Goal: Information Seeking & Learning: Learn about a topic

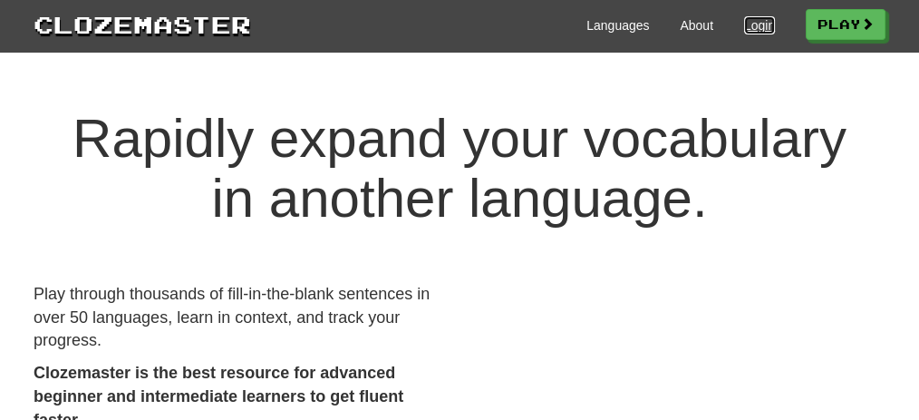
click at [754, 20] on link "Login" at bounding box center [759, 25] width 31 height 18
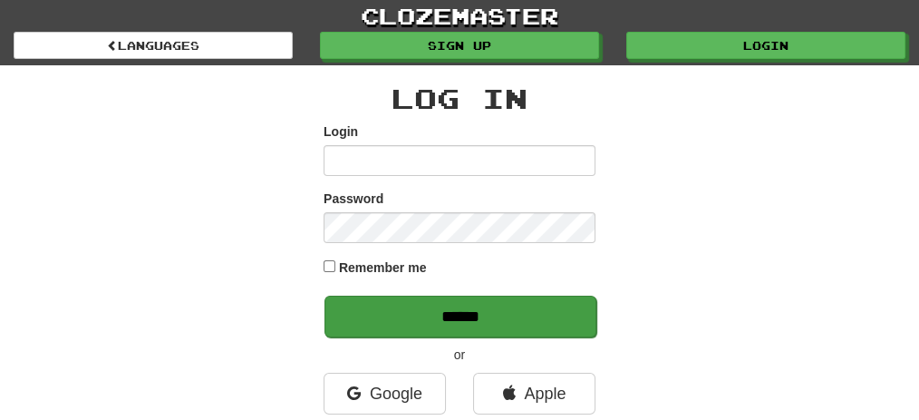
type input "**********"
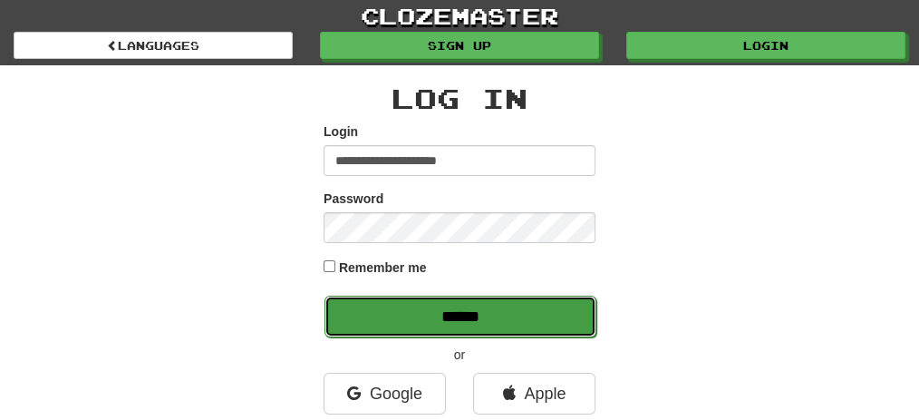
click at [419, 310] on input "******" at bounding box center [461, 317] width 272 height 42
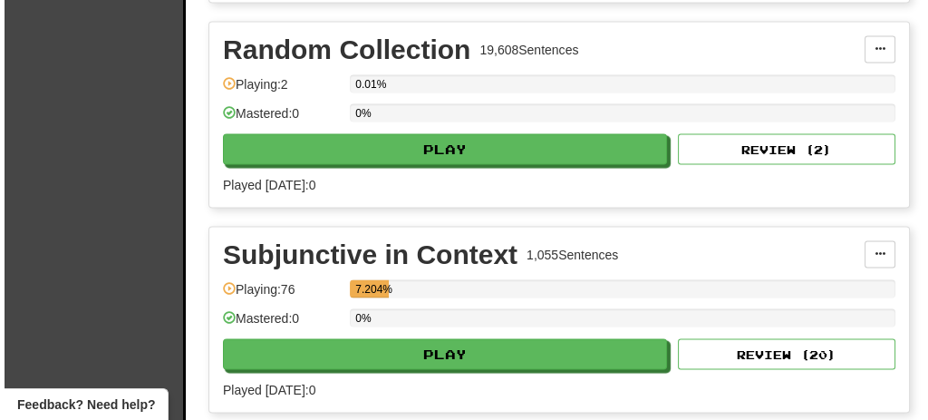
scroll to position [3565, 0]
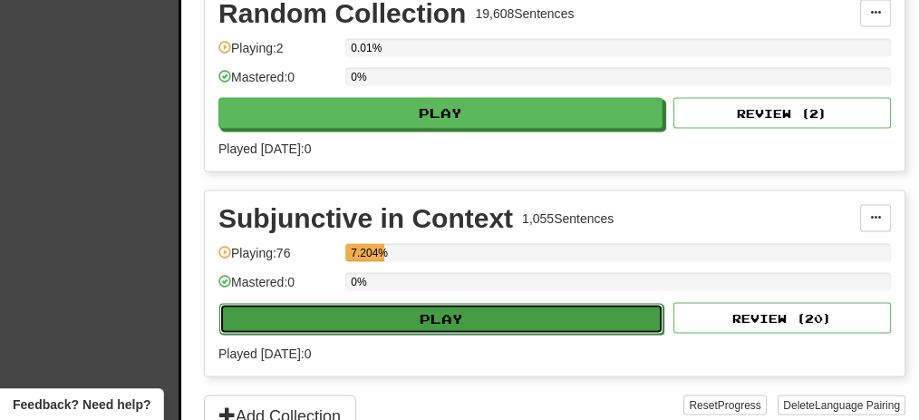
click at [351, 304] on button "Play" at bounding box center [441, 319] width 444 height 31
select select "**"
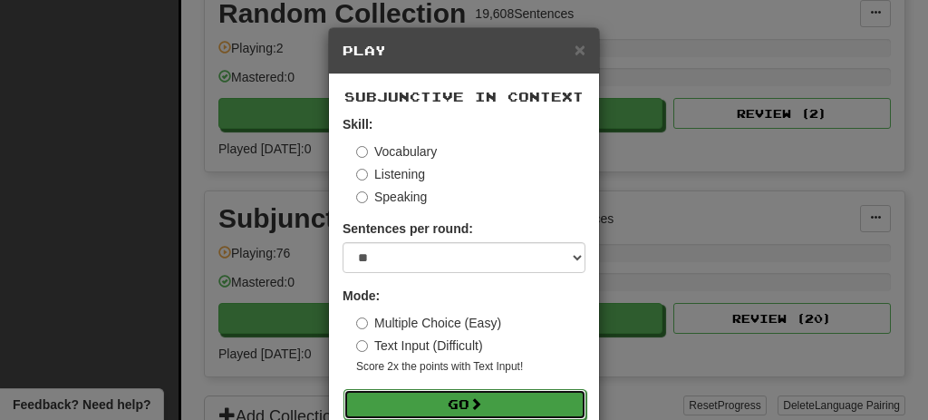
click at [421, 401] on button "Go" at bounding box center [465, 404] width 243 height 31
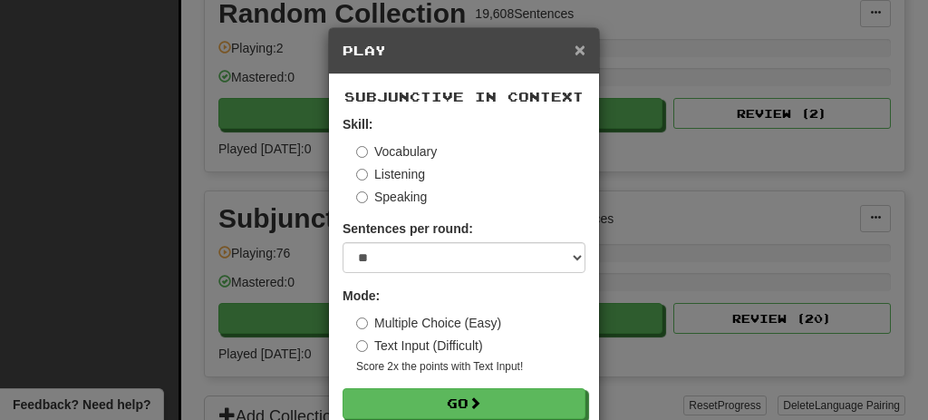
click at [577, 46] on span "×" at bounding box center [580, 49] width 11 height 21
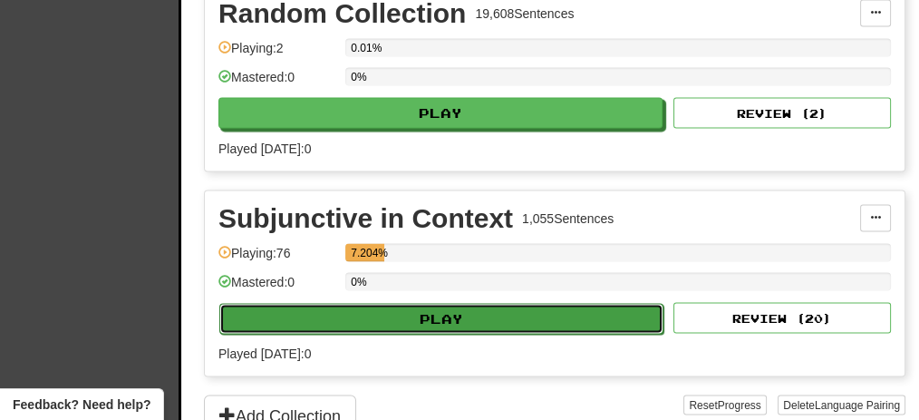
click at [522, 304] on button "Play" at bounding box center [441, 319] width 444 height 31
select select "**"
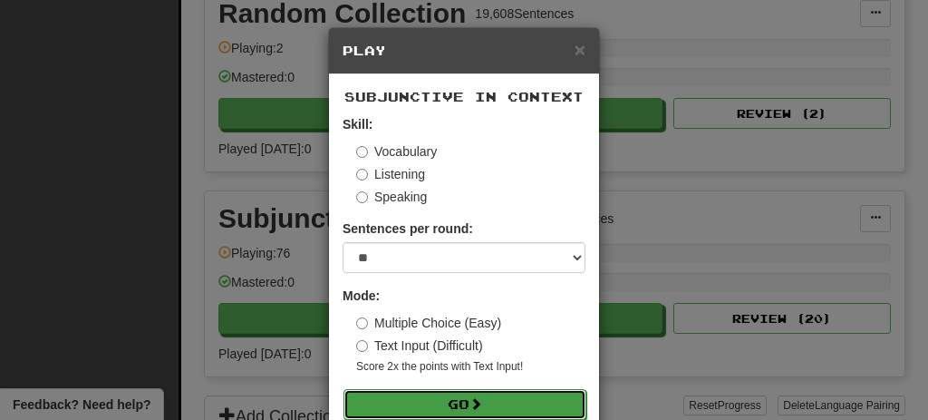
click at [458, 409] on button "Go" at bounding box center [465, 404] width 243 height 31
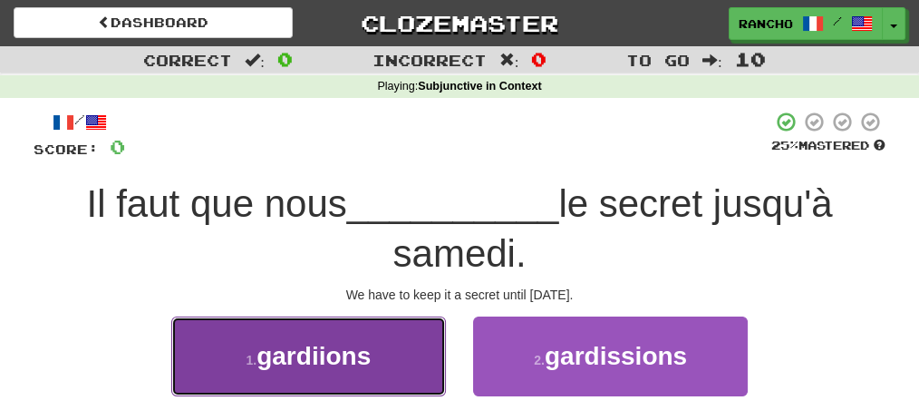
click at [385, 354] on button "1 . gardiions" at bounding box center [308, 355] width 275 height 79
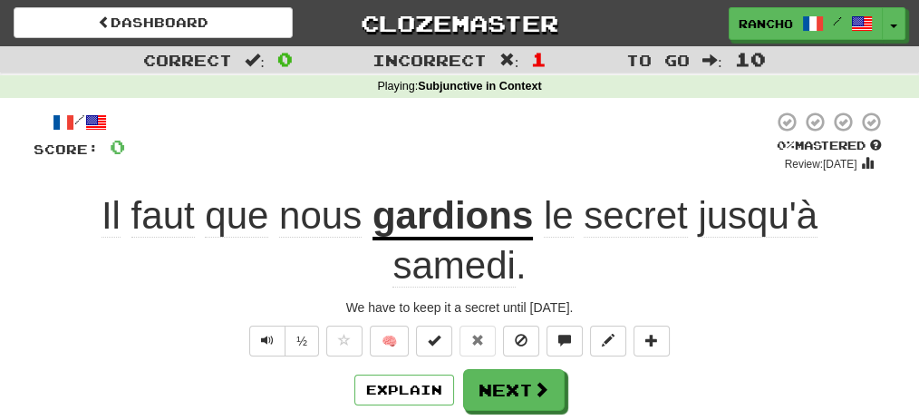
click at [597, 131] on div at bounding box center [449, 142] width 648 height 62
click at [422, 387] on button "Explain" at bounding box center [404, 389] width 100 height 31
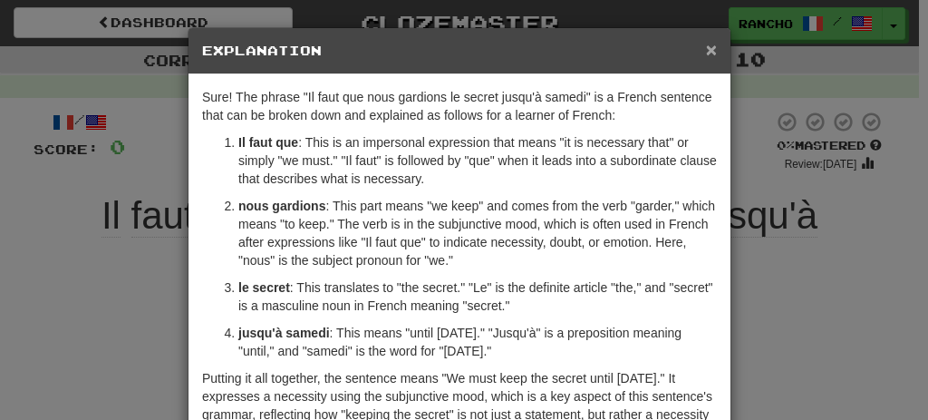
click at [706, 45] on span "×" at bounding box center [711, 49] width 11 height 21
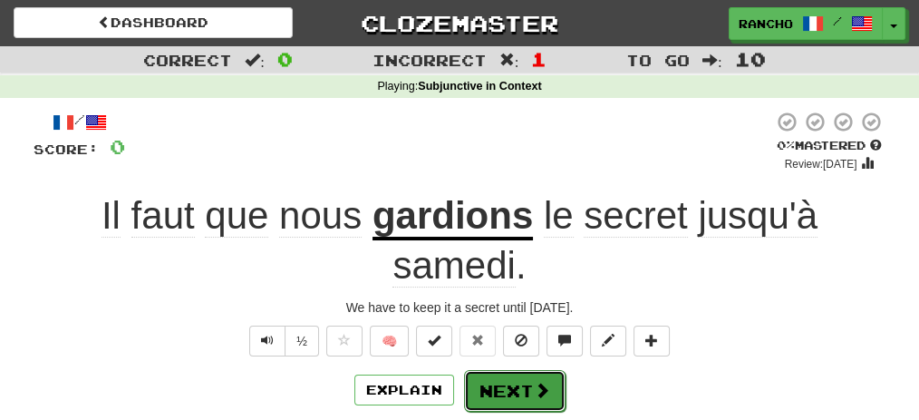
click at [524, 383] on button "Next" at bounding box center [515, 391] width 102 height 42
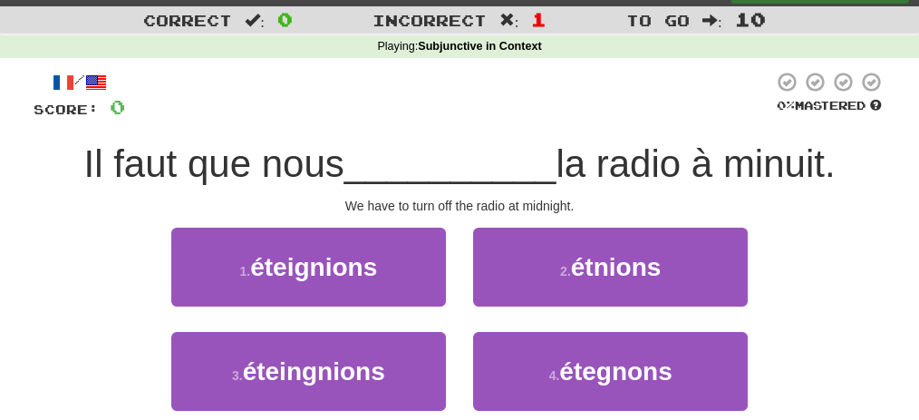
scroll to position [60, 0]
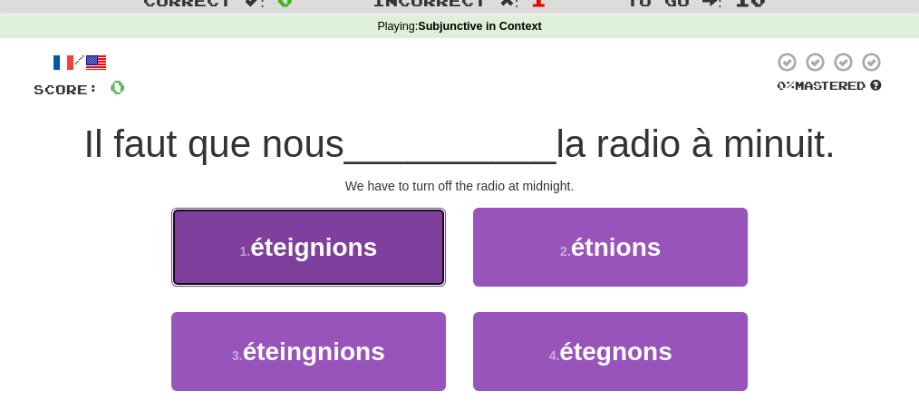
click at [406, 255] on button "1 . éteignions" at bounding box center [308, 247] width 275 height 79
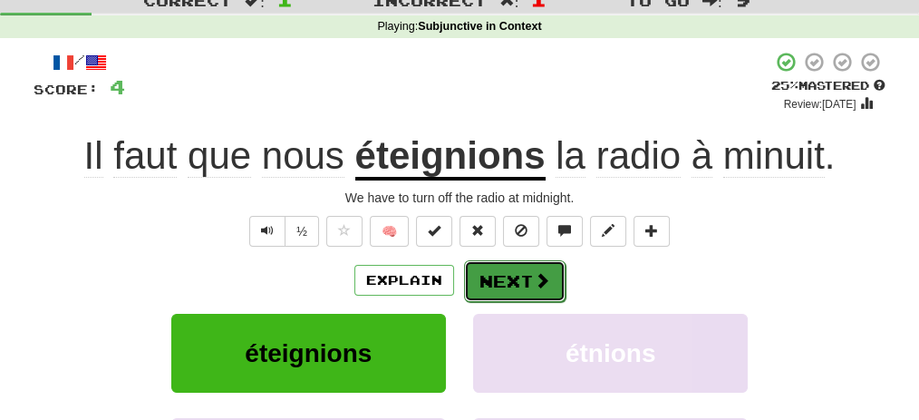
click at [535, 272] on span at bounding box center [542, 280] width 16 height 16
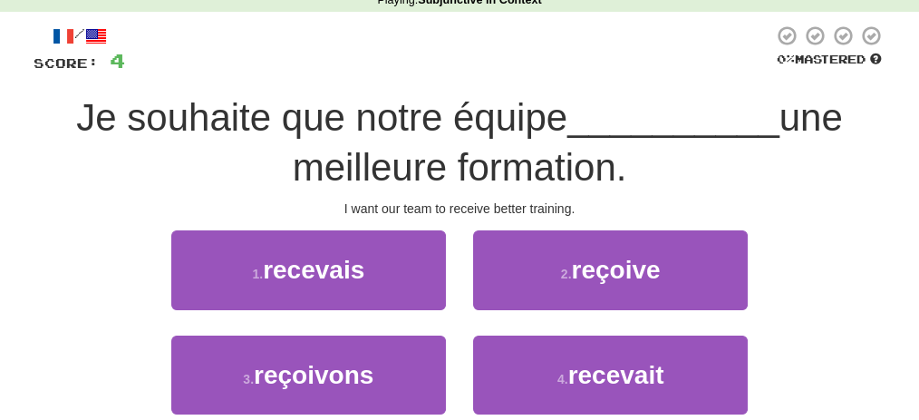
scroll to position [107, 0]
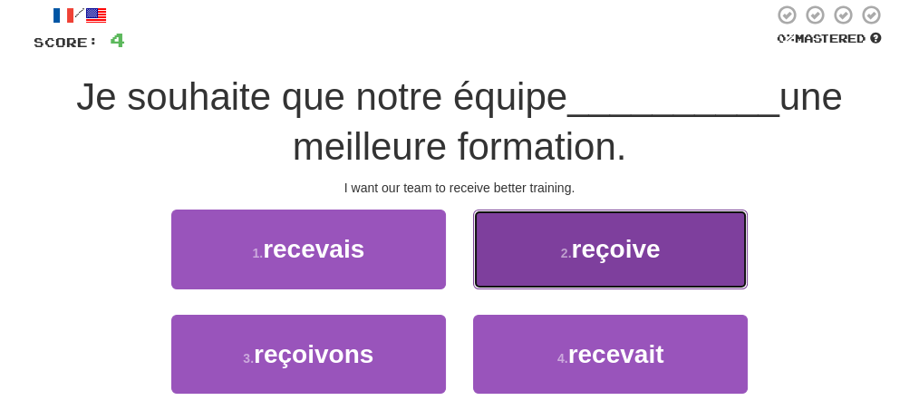
click at [575, 247] on span "reçoive" at bounding box center [615, 249] width 89 height 28
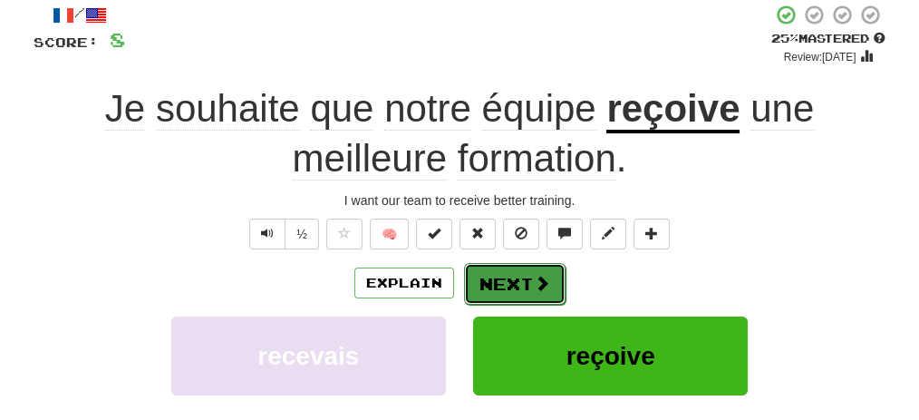
click at [522, 280] on button "Next" at bounding box center [515, 284] width 102 height 42
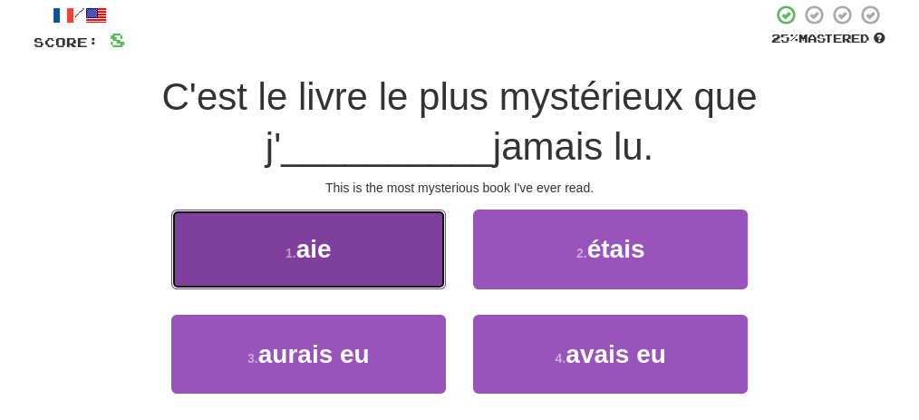
click at [374, 256] on button "1 . aie" at bounding box center [308, 248] width 275 height 79
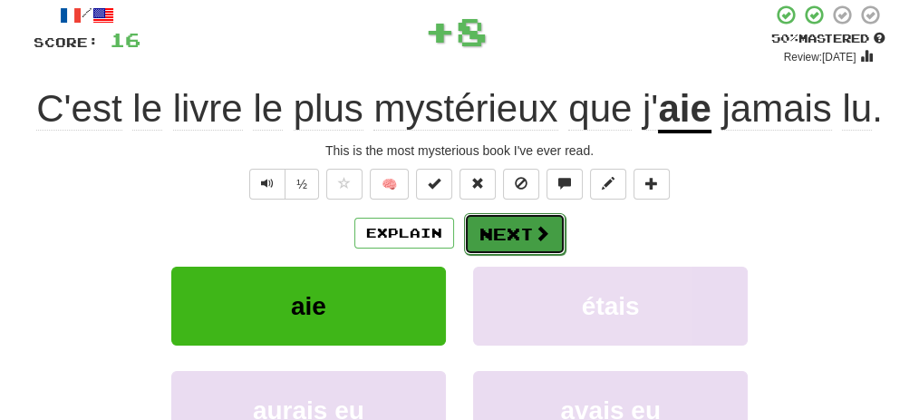
click at [524, 234] on button "Next" at bounding box center [515, 234] width 102 height 42
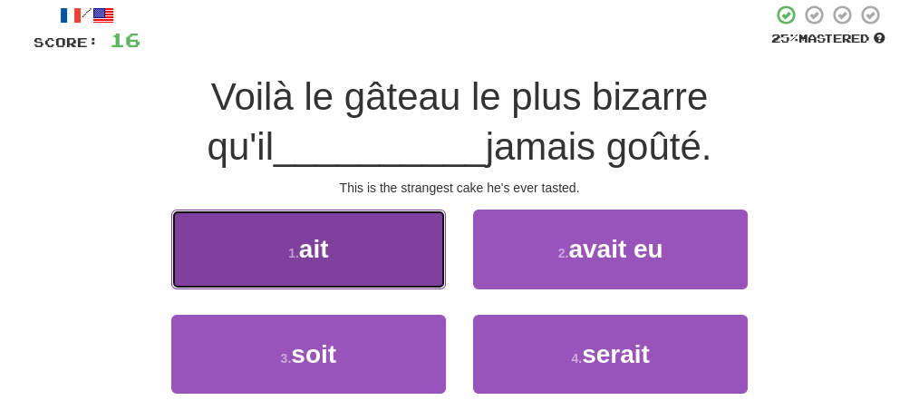
click at [397, 255] on button "1 . ait" at bounding box center [308, 248] width 275 height 79
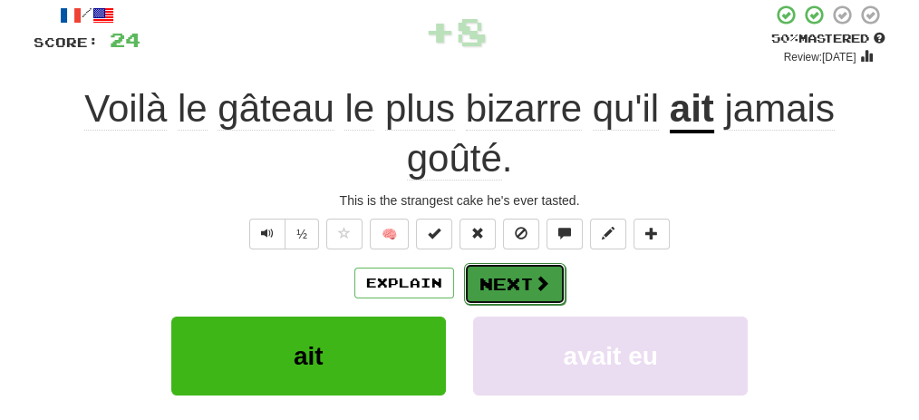
click at [515, 280] on button "Next" at bounding box center [515, 284] width 102 height 42
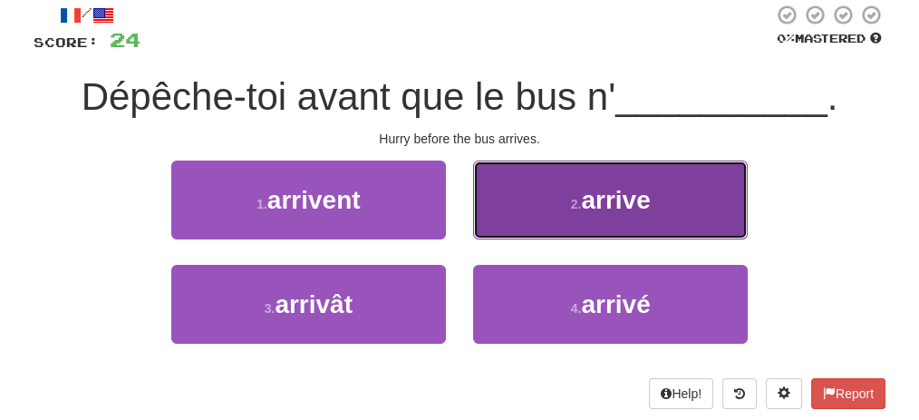
click at [517, 212] on button "2 . arrive" at bounding box center [610, 199] width 275 height 79
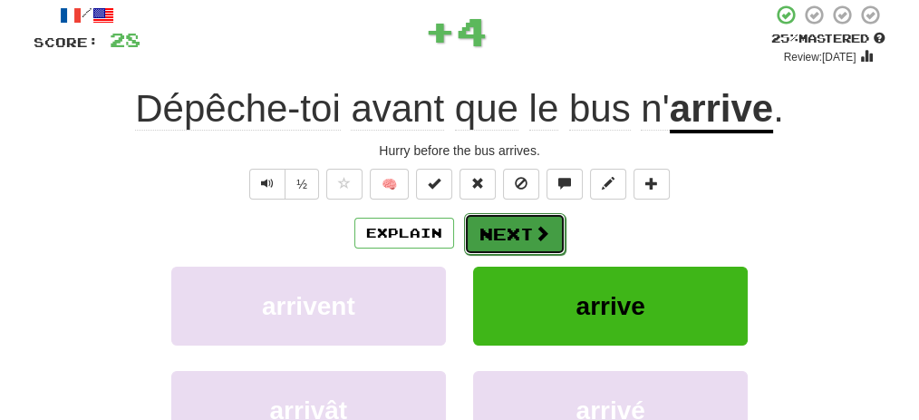
click at [510, 224] on button "Next" at bounding box center [515, 234] width 102 height 42
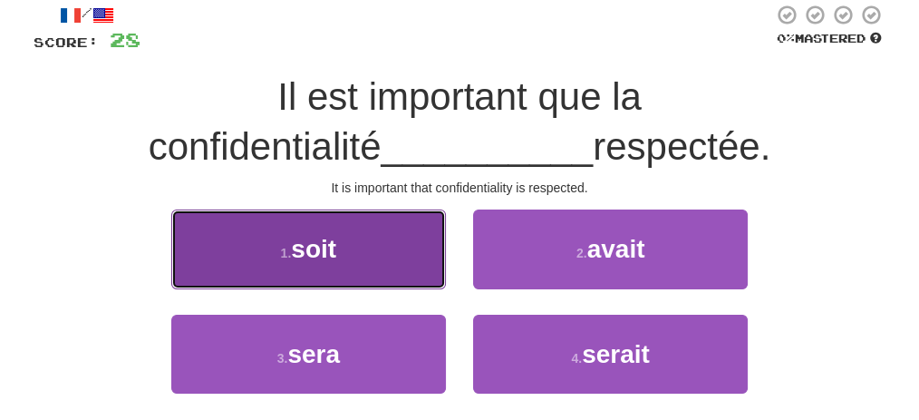
click at [407, 253] on button "1 . soit" at bounding box center [308, 248] width 275 height 79
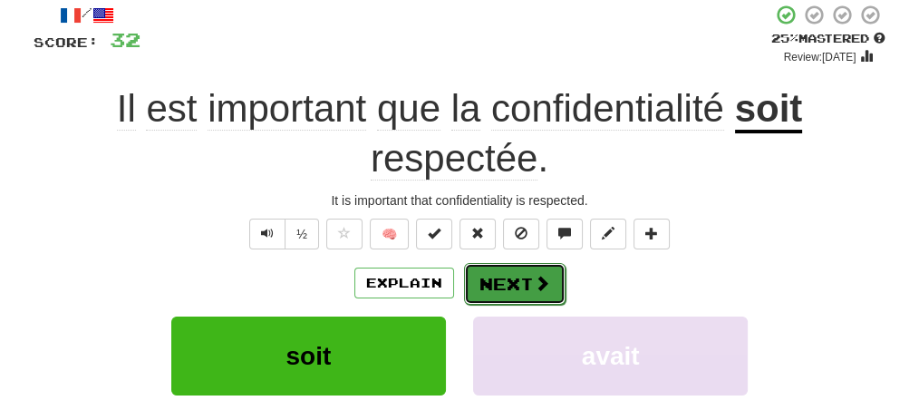
click at [481, 286] on button "Next" at bounding box center [515, 284] width 102 height 42
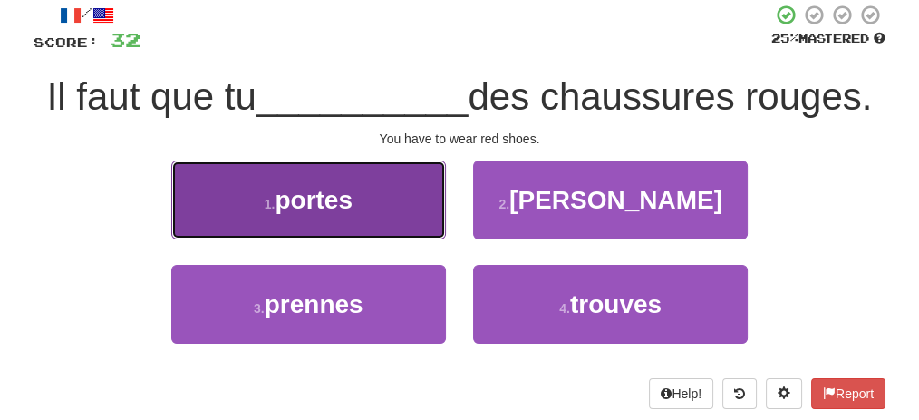
click at [383, 219] on button "1 . portes" at bounding box center [308, 199] width 275 height 79
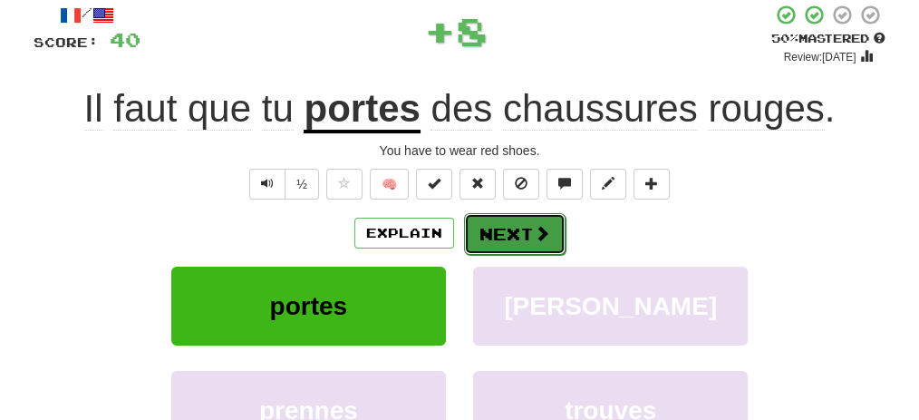
click at [497, 229] on button "Next" at bounding box center [515, 234] width 102 height 42
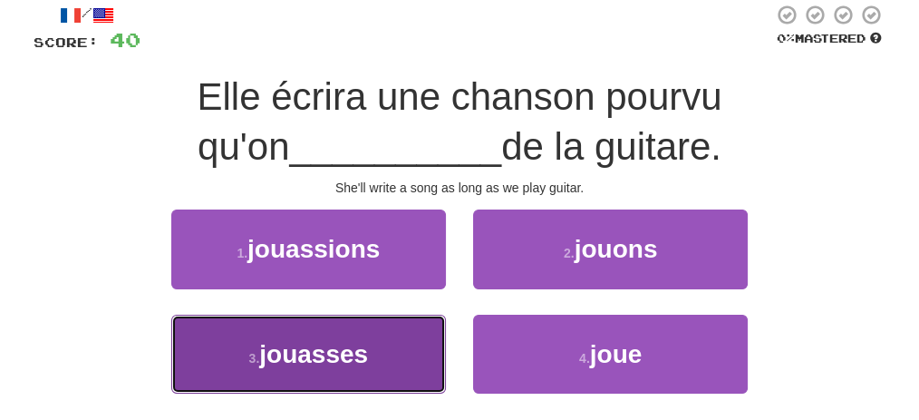
click at [394, 325] on button "3 . jouasses" at bounding box center [308, 354] width 275 height 79
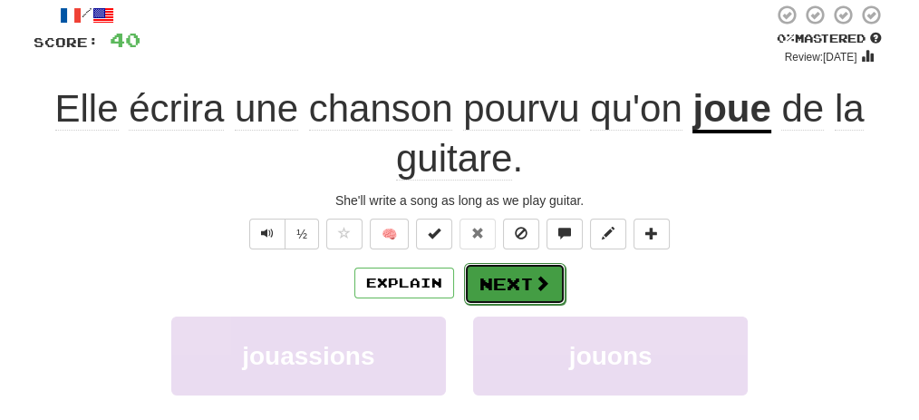
click at [504, 276] on button "Next" at bounding box center [515, 284] width 102 height 42
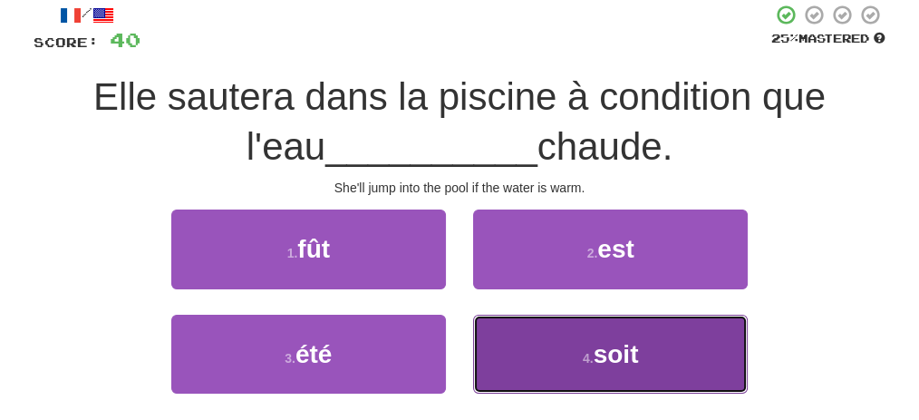
click at [512, 334] on button "4 . soit" at bounding box center [610, 354] width 275 height 79
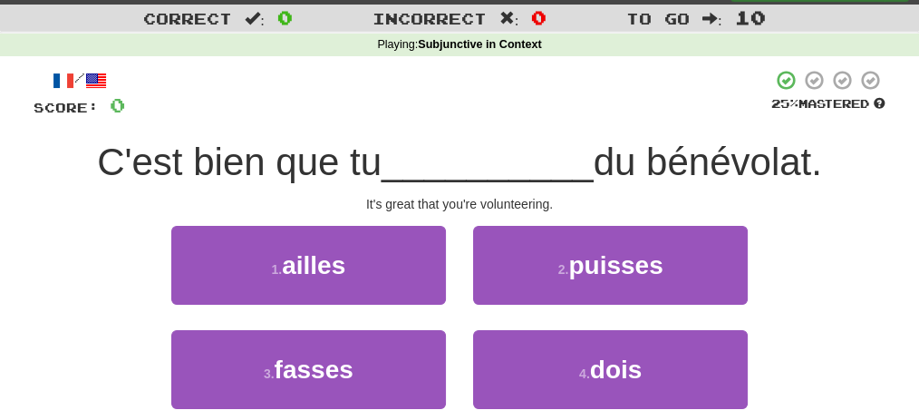
scroll to position [60, 0]
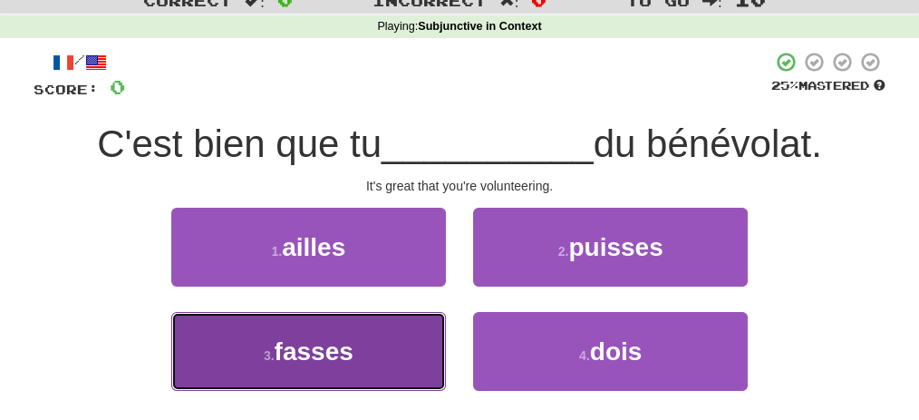
click at [373, 342] on button "3 . fasses" at bounding box center [308, 351] width 275 height 79
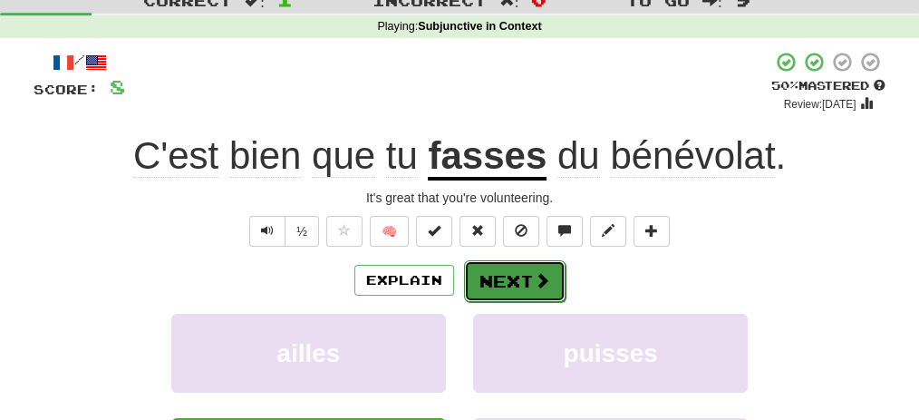
click at [495, 273] on button "Next" at bounding box center [515, 281] width 102 height 42
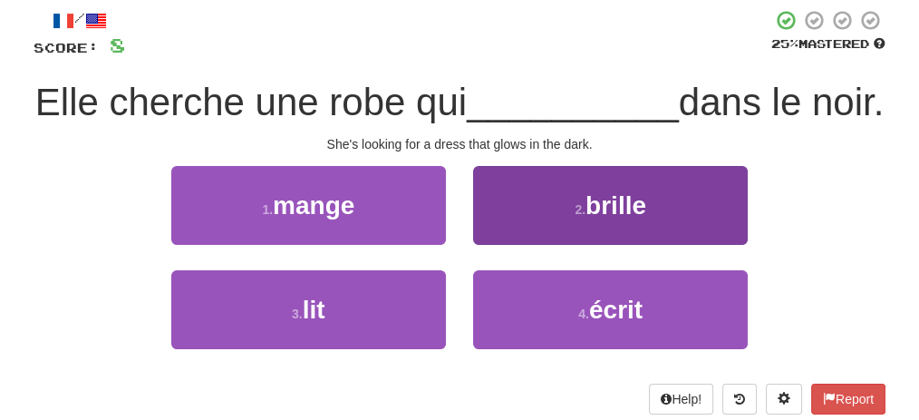
scroll to position [121, 0]
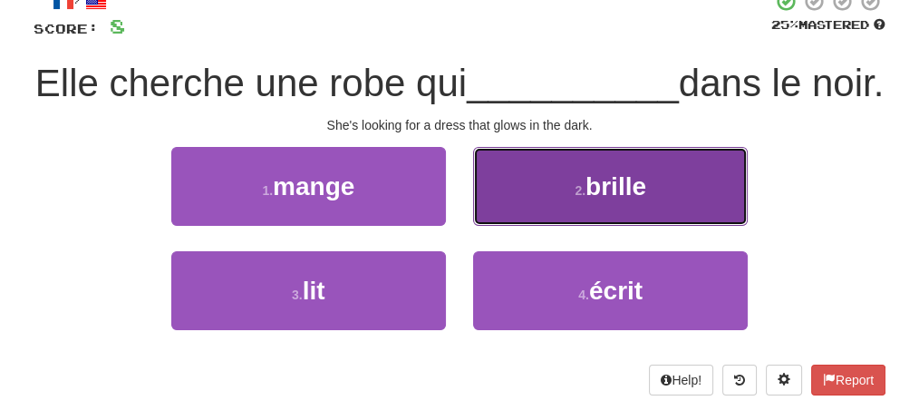
click at [649, 226] on button "2 . brille" at bounding box center [610, 186] width 275 height 79
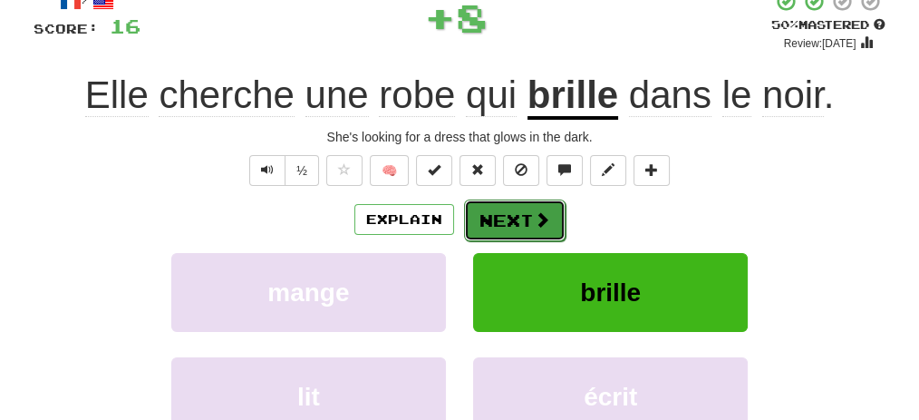
click at [518, 209] on button "Next" at bounding box center [515, 220] width 102 height 42
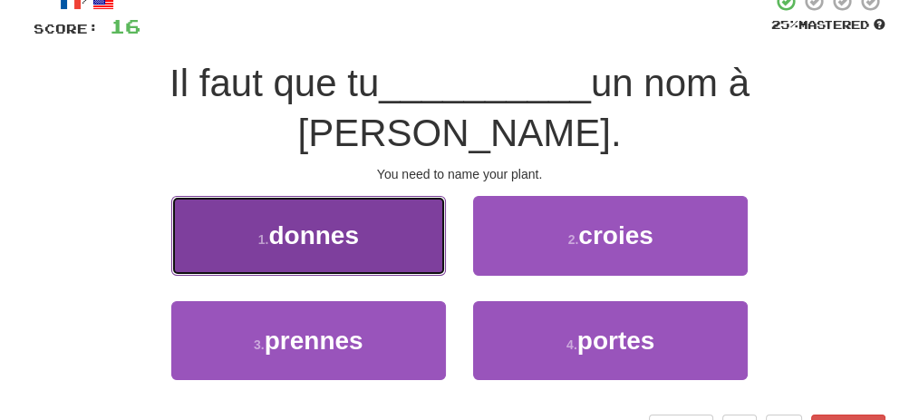
click at [389, 196] on button "1 . donnes" at bounding box center [308, 235] width 275 height 79
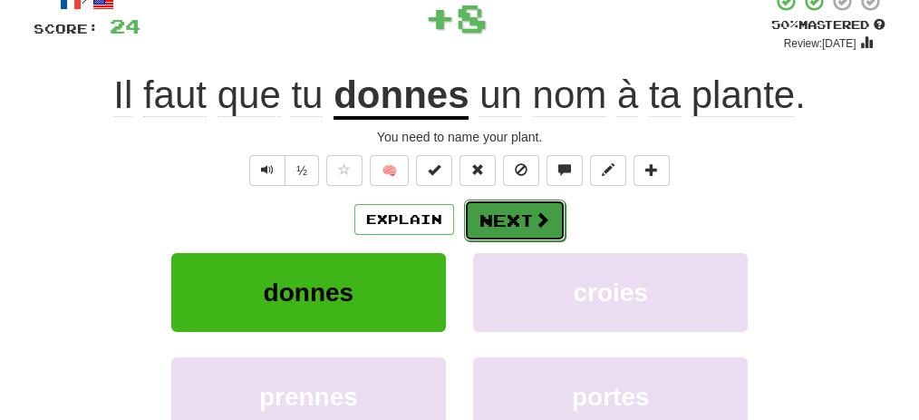
click at [500, 215] on button "Next" at bounding box center [515, 220] width 102 height 42
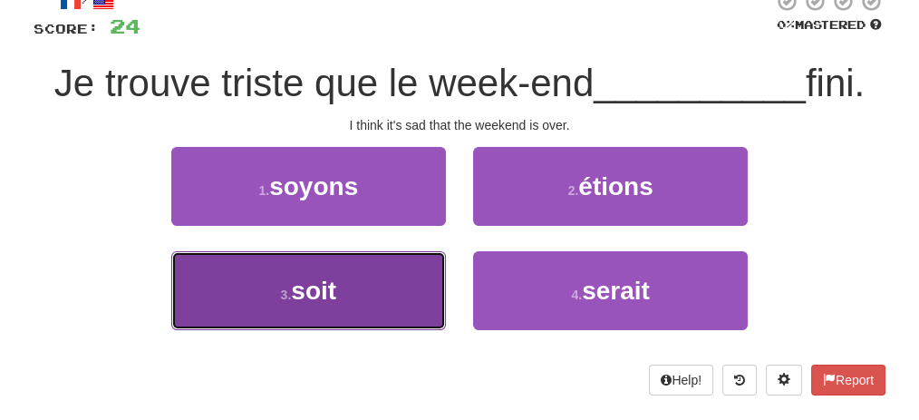
click at [403, 283] on button "3 . soit" at bounding box center [308, 290] width 275 height 79
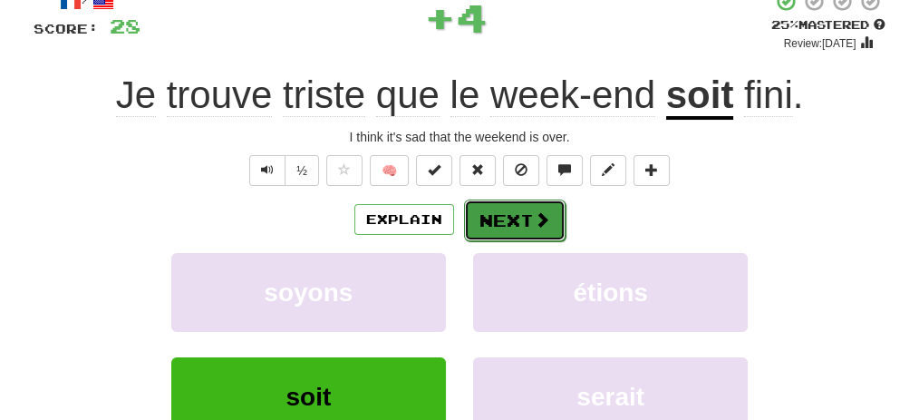
click at [550, 218] on button "Next" at bounding box center [515, 220] width 102 height 42
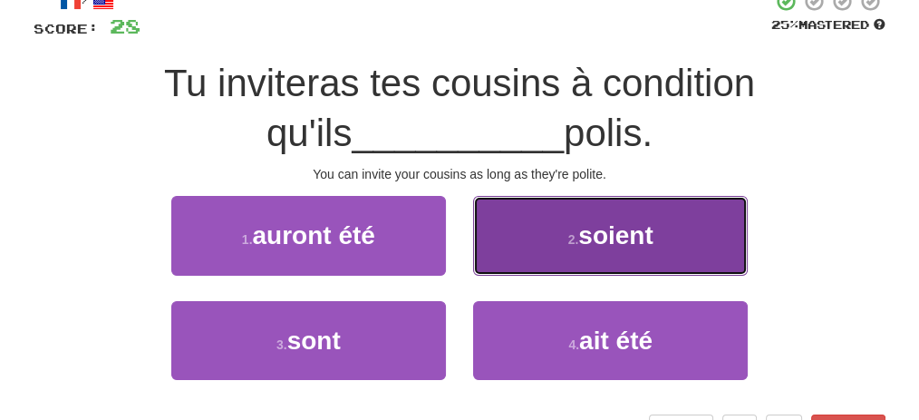
click at [554, 236] on button "2 . soient" at bounding box center [610, 235] width 275 height 79
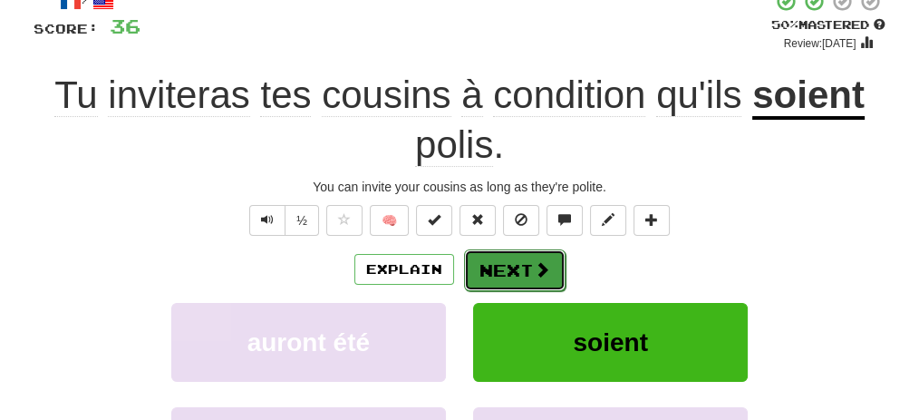
click at [534, 267] on span at bounding box center [542, 269] width 16 height 16
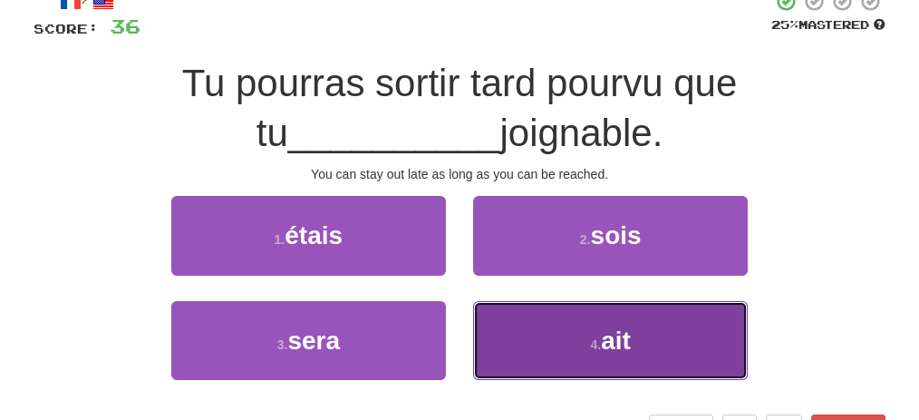
click at [535, 320] on button "4 . ait" at bounding box center [610, 340] width 275 height 79
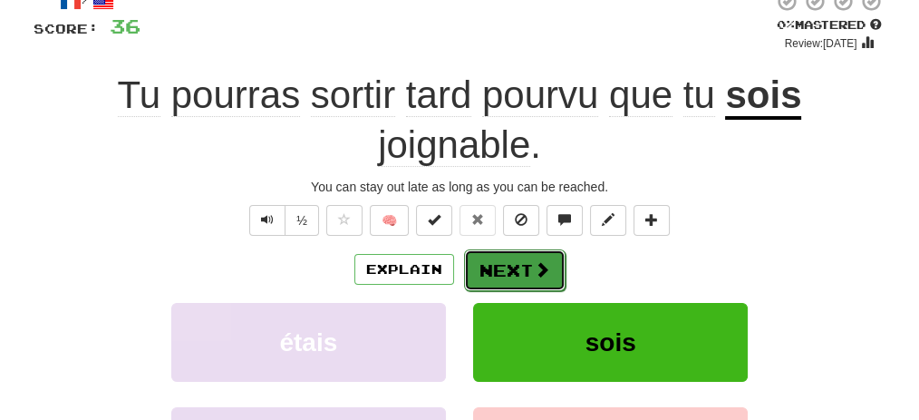
click at [534, 267] on span at bounding box center [542, 269] width 16 height 16
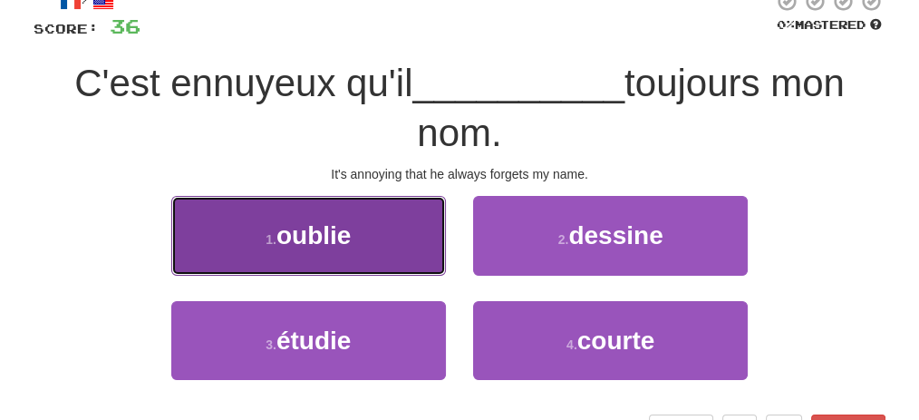
click at [375, 244] on button "1 . oublie" at bounding box center [308, 235] width 275 height 79
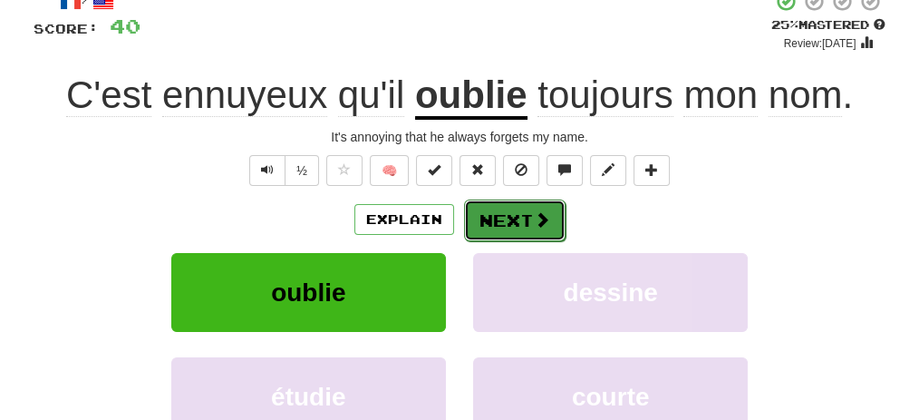
click at [511, 223] on button "Next" at bounding box center [515, 220] width 102 height 42
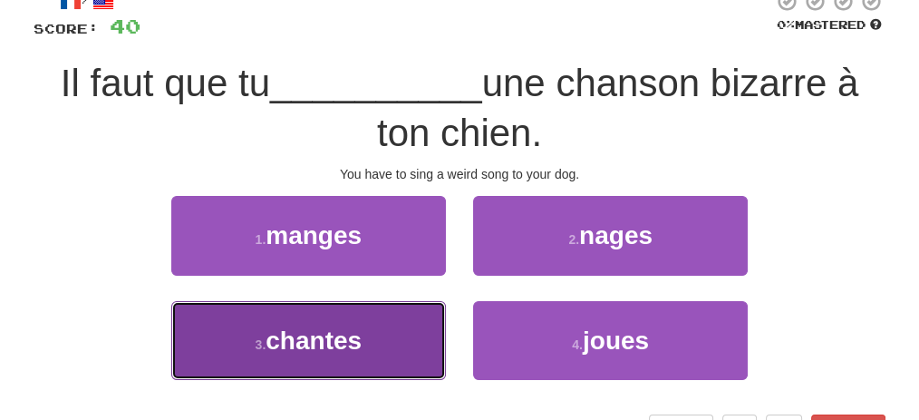
click at [398, 326] on button "3 . chantes" at bounding box center [308, 340] width 275 height 79
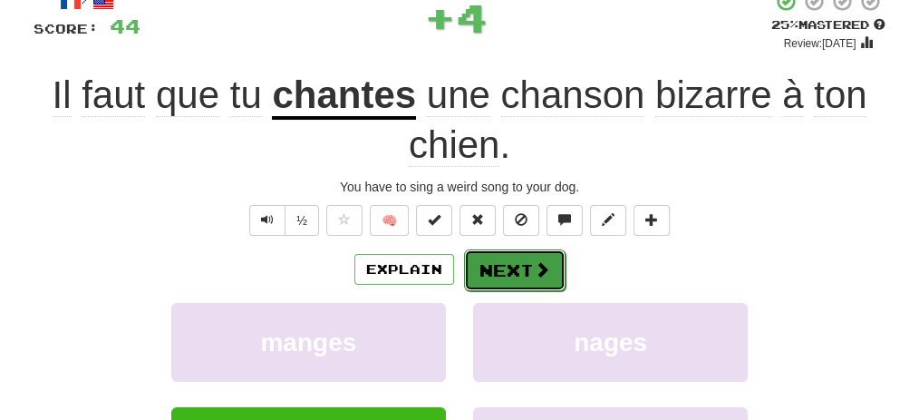
click at [513, 259] on button "Next" at bounding box center [515, 270] width 102 height 42
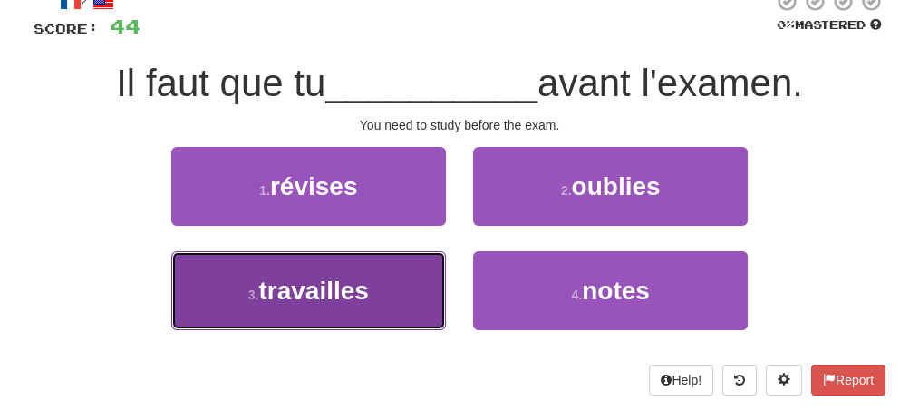
click at [419, 287] on button "3 . travailles" at bounding box center [308, 290] width 275 height 79
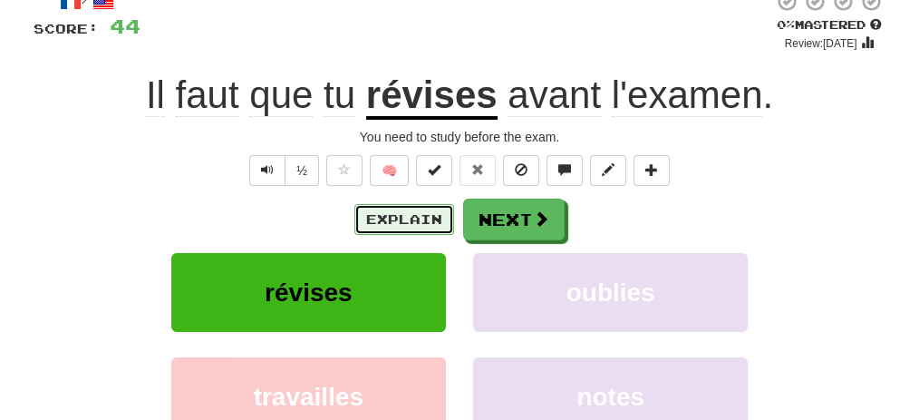
click at [412, 208] on button "Explain" at bounding box center [404, 219] width 100 height 31
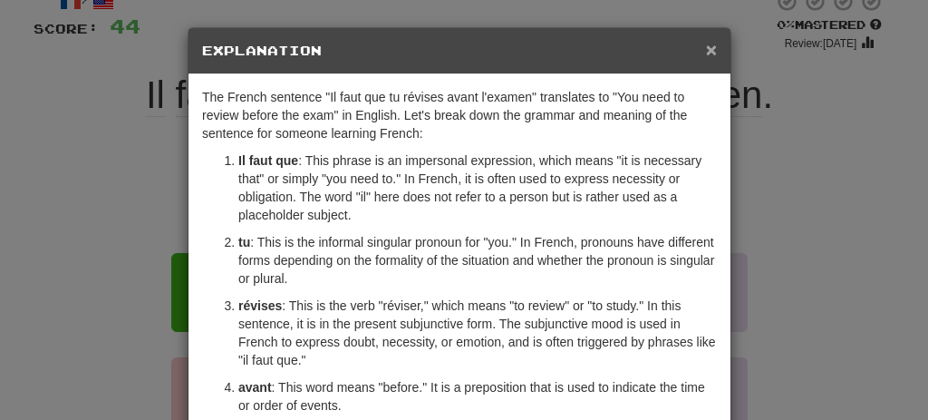
click at [706, 53] on span "×" at bounding box center [711, 49] width 11 height 21
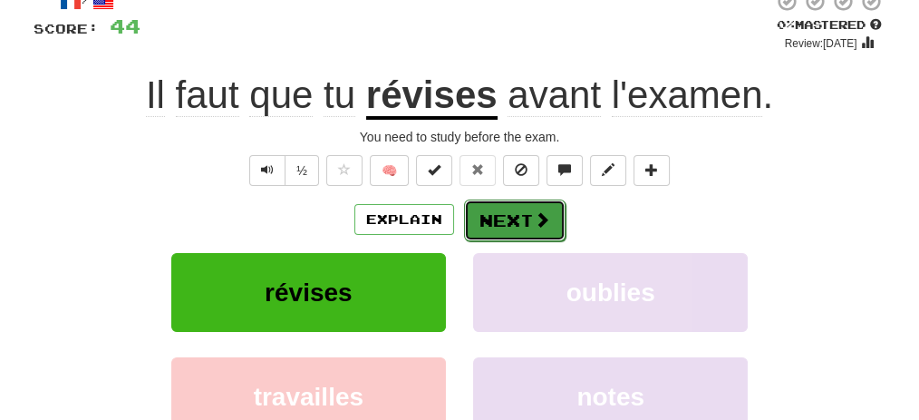
click at [502, 216] on button "Next" at bounding box center [515, 220] width 102 height 42
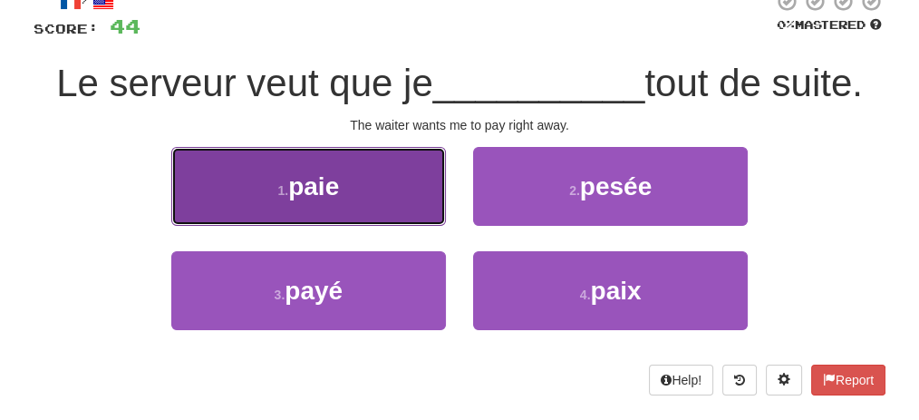
click at [378, 189] on button "1 . paie" at bounding box center [308, 186] width 275 height 79
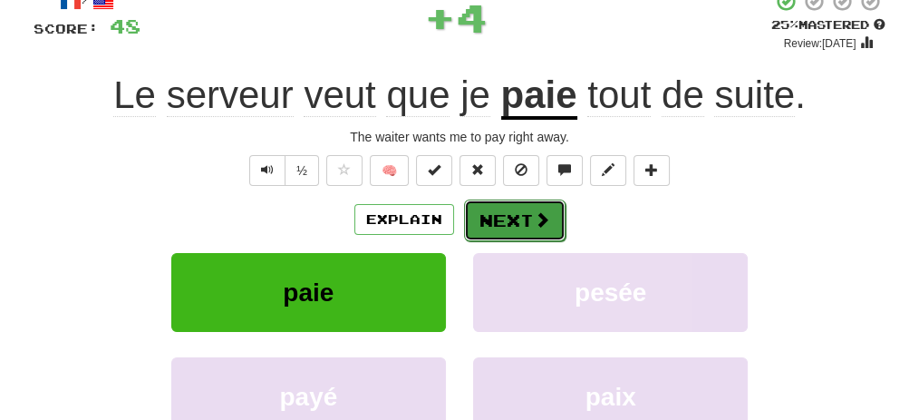
click at [539, 222] on span at bounding box center [542, 219] width 16 height 16
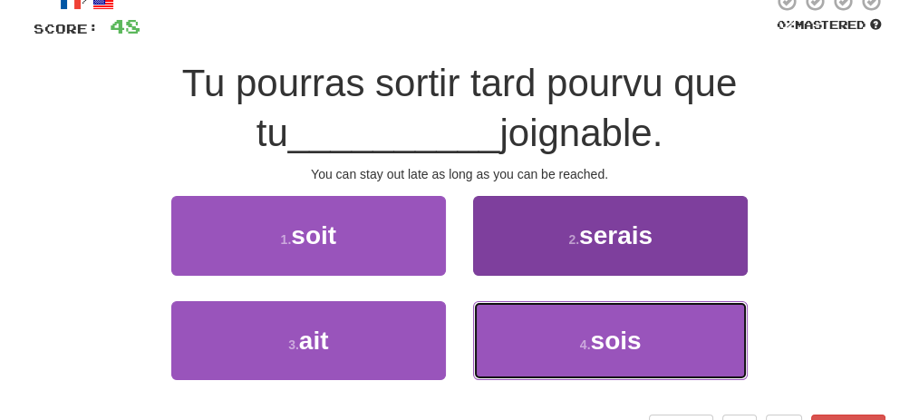
click at [529, 339] on button "4 . sois" at bounding box center [610, 340] width 275 height 79
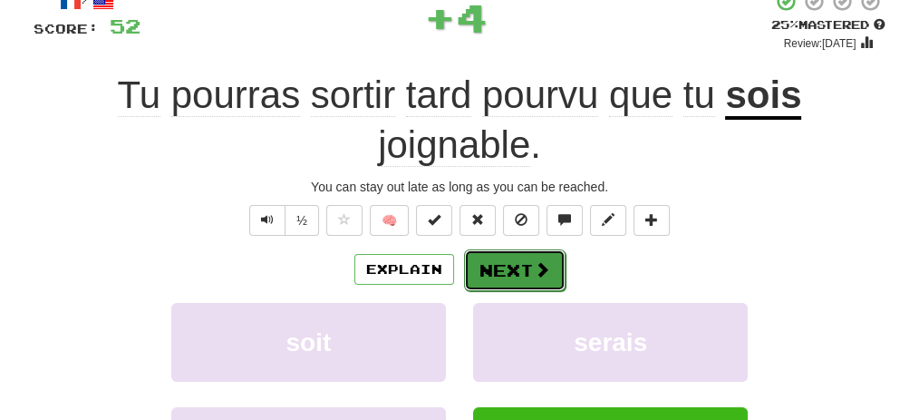
click at [502, 266] on button "Next" at bounding box center [515, 270] width 102 height 42
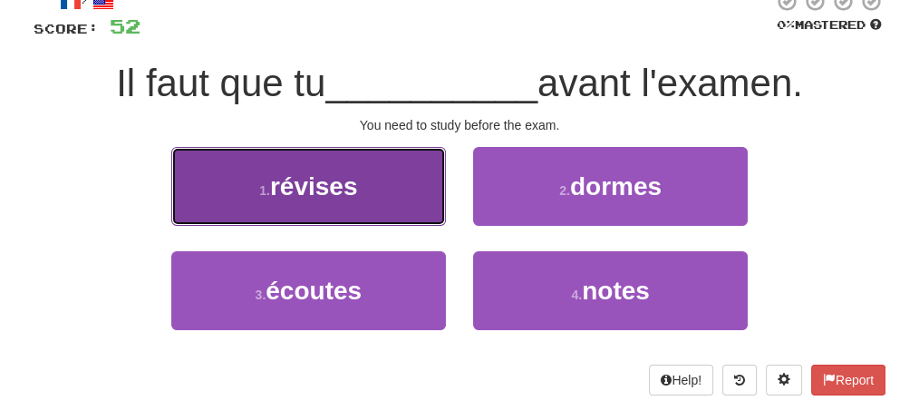
click at [379, 202] on button "1 . révises" at bounding box center [308, 186] width 275 height 79
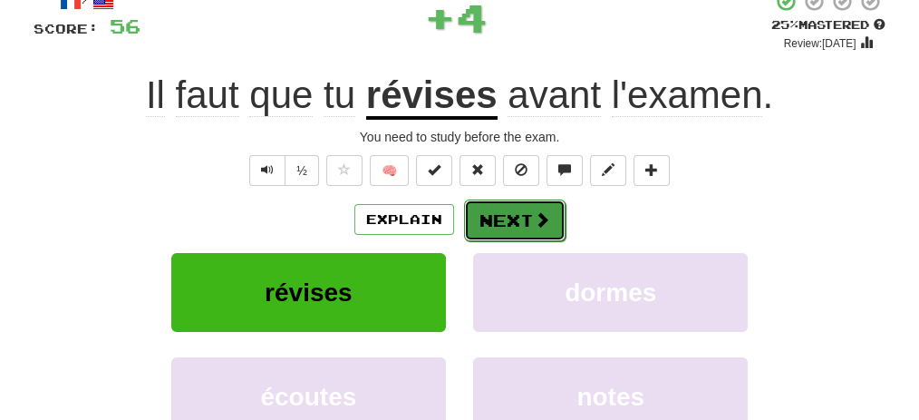
click at [519, 214] on button "Next" at bounding box center [515, 220] width 102 height 42
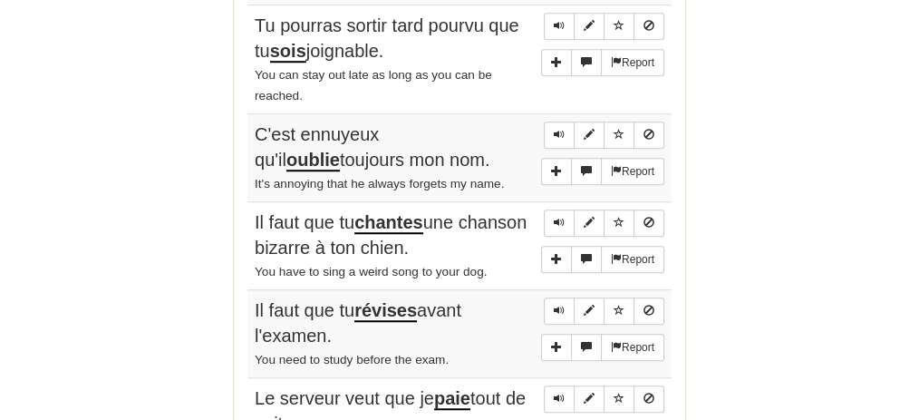
scroll to position [1590, 0]
